Goal: Navigation & Orientation: Find specific page/section

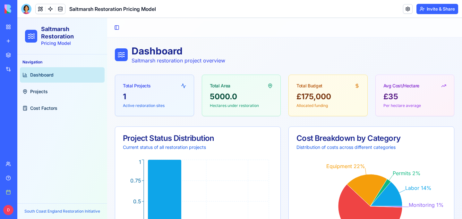
click at [7, 25] on link "My workspace" at bounding box center [15, 27] width 26 height 13
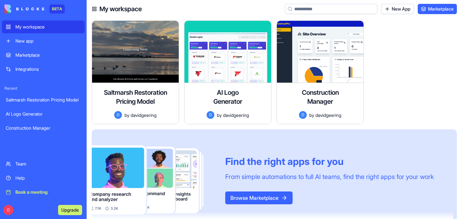
click at [32, 54] on div "Marketplace" at bounding box center [47, 55] width 65 height 6
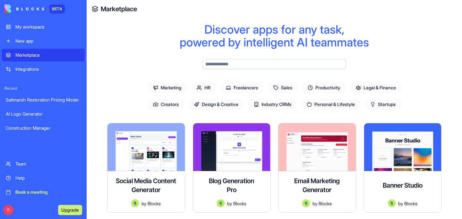
click at [25, 113] on div "AI Logo Generator" at bounding box center [43, 114] width 75 height 6
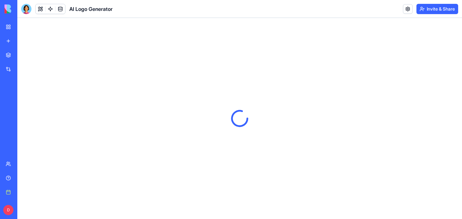
click at [24, 98] on div "Saltmarsh Restoration Pricing Model" at bounding box center [15, 100] width 18 height 6
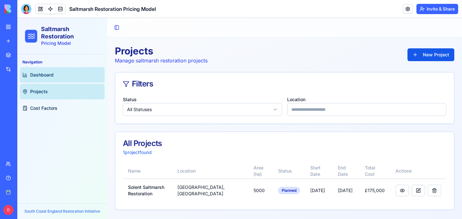
click at [47, 75] on span "Dashboard" at bounding box center [41, 75] width 23 height 6
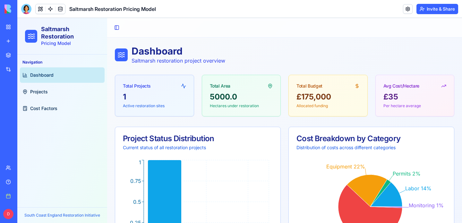
click at [7, 27] on link "My workspace" at bounding box center [15, 27] width 26 height 13
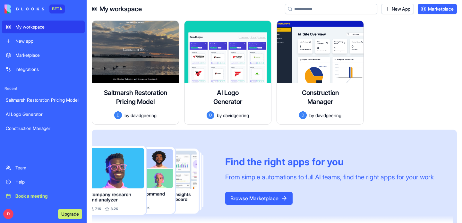
click at [26, 115] on div "AI Logo Generator" at bounding box center [43, 114] width 75 height 6
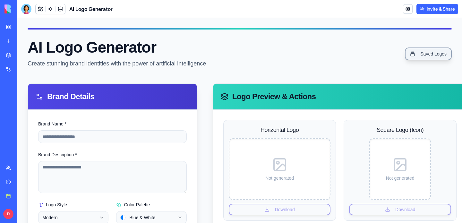
click at [417, 52] on link "Saved Logos" at bounding box center [428, 53] width 47 height 13
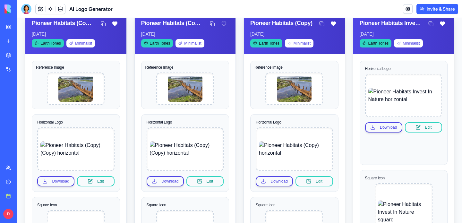
scroll to position [46, 0]
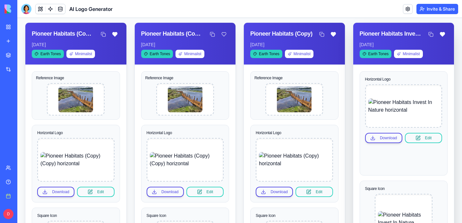
click at [403, 114] on img at bounding box center [403, 105] width 71 height 15
click at [404, 113] on img at bounding box center [403, 105] width 71 height 15
click at [13, 98] on div "Saltmarsh Restoration Pricing Model" at bounding box center [15, 100] width 18 height 6
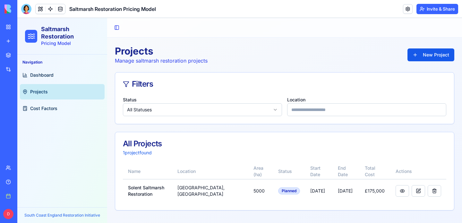
click at [22, 24] on div "My workspace" at bounding box center [19, 27] width 8 height 6
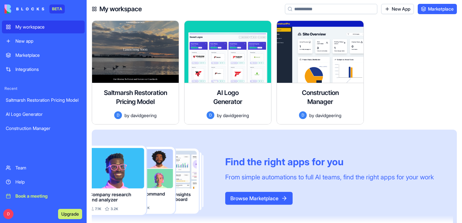
click at [19, 103] on div "Saltmarsh Restoration Pricing Model" at bounding box center [43, 100] width 75 height 6
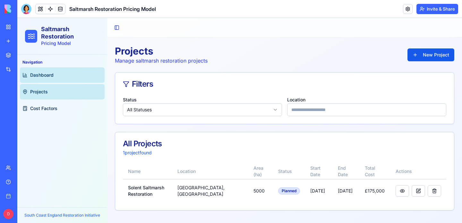
click at [39, 74] on span "Dashboard" at bounding box center [41, 75] width 23 height 6
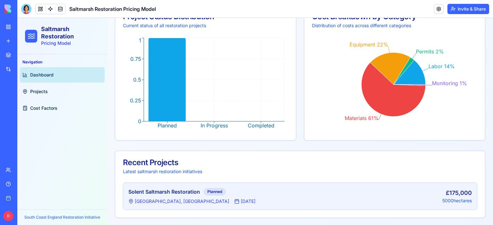
scroll to position [90, 0]
